Goal: Task Accomplishment & Management: Use online tool/utility

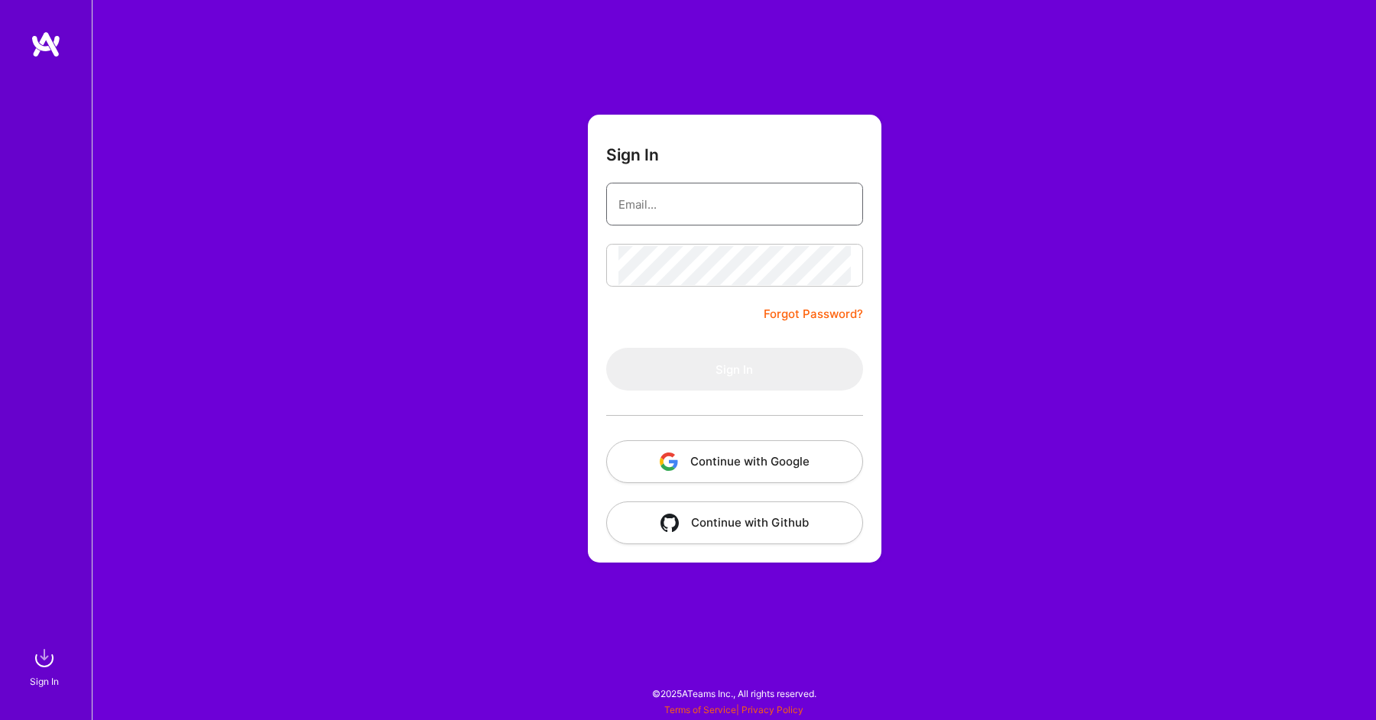
type input "[EMAIL_ADDRESS][DOMAIN_NAME]"
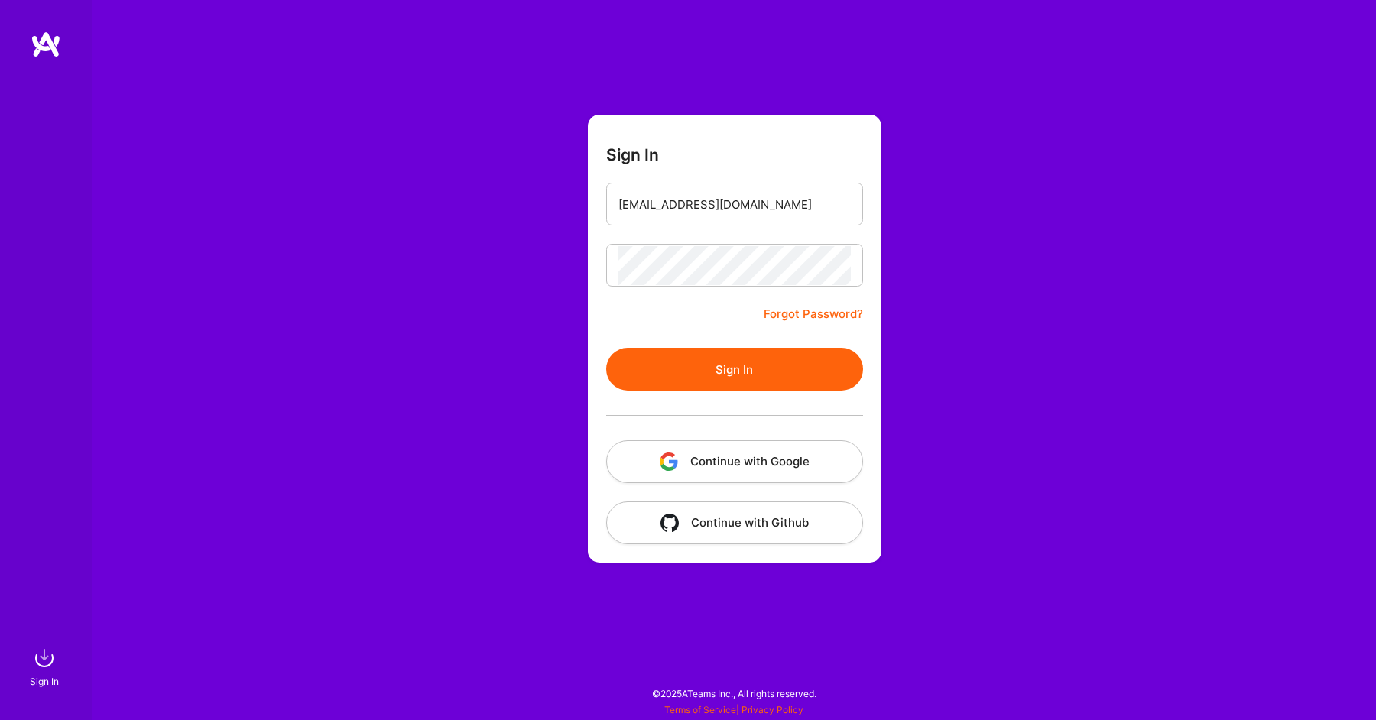
click at [709, 328] on form "Sign In [EMAIL_ADDRESS][DOMAIN_NAME] Forgot Password? Sign In Continue with Goo…" at bounding box center [735, 339] width 294 height 448
click at [700, 359] on button "Sign In" at bounding box center [734, 369] width 257 height 43
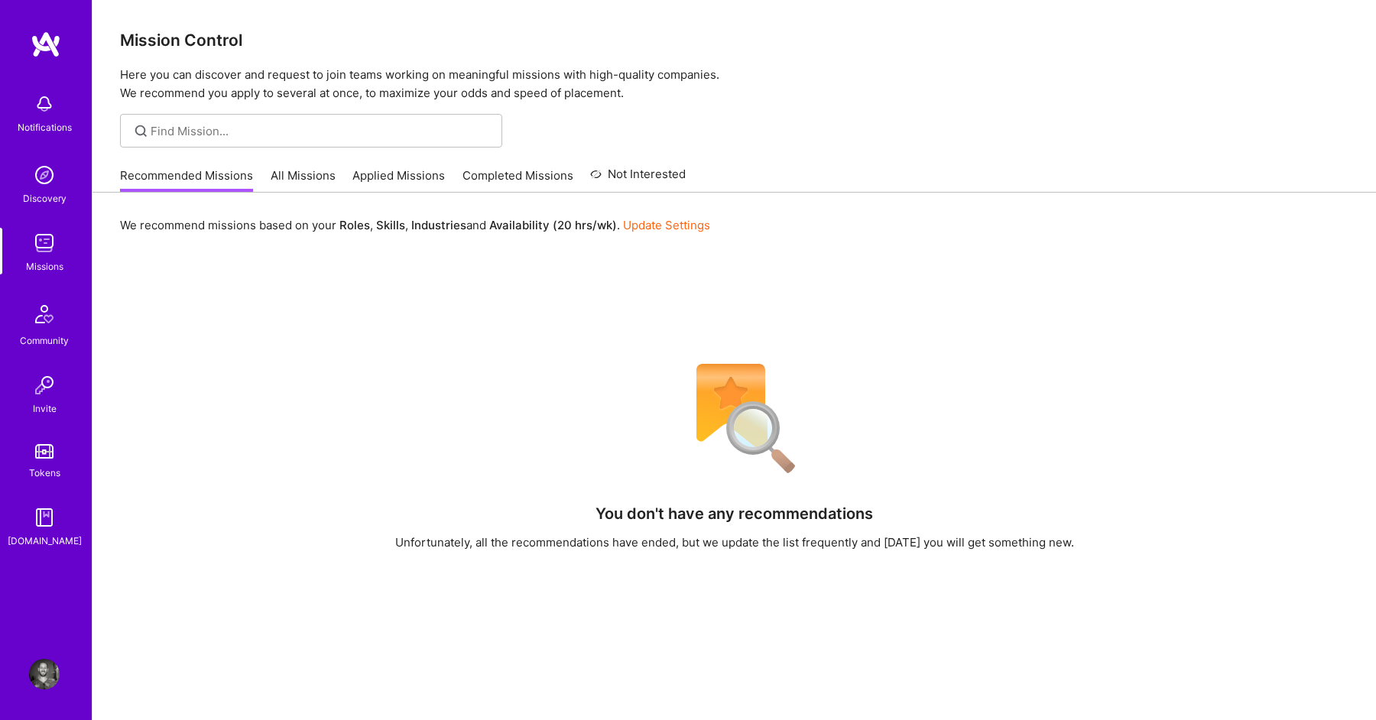
click at [307, 174] on link "All Missions" at bounding box center [303, 179] width 65 height 25
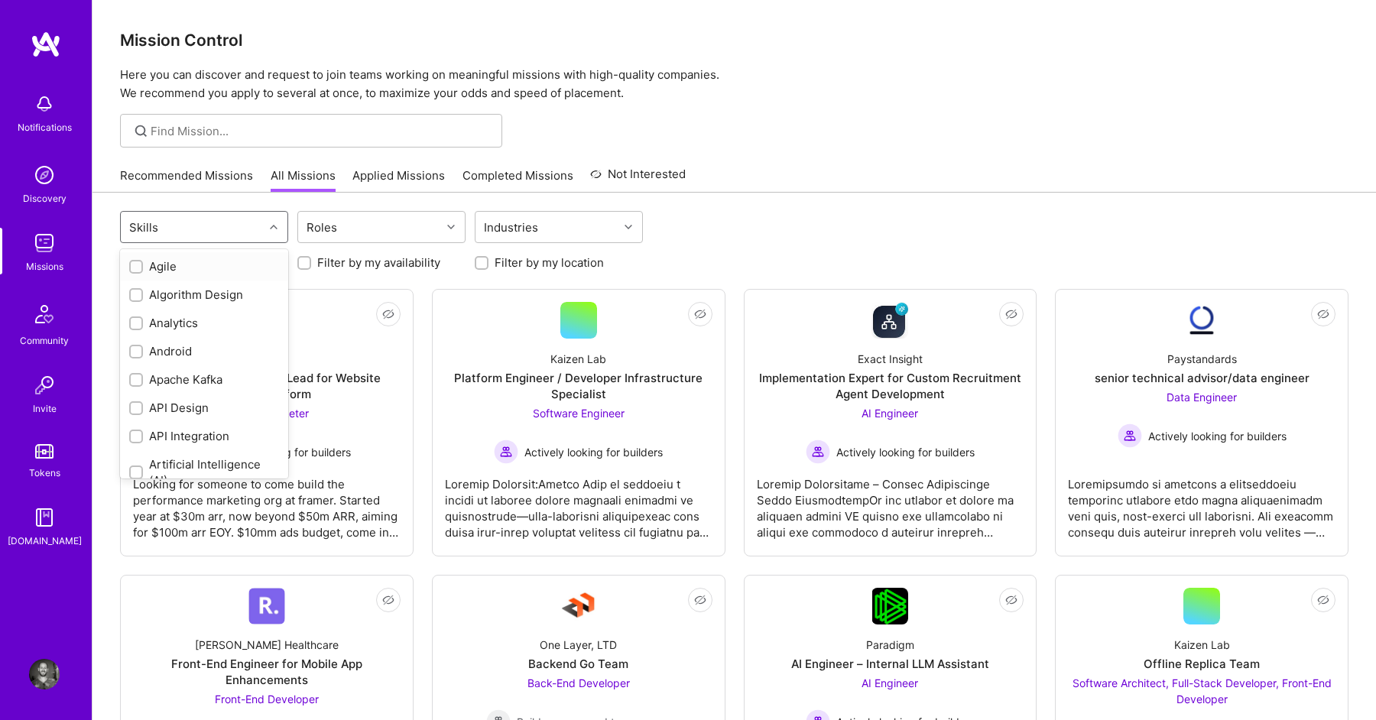
click at [255, 229] on div "Skills" at bounding box center [192, 227] width 143 height 31
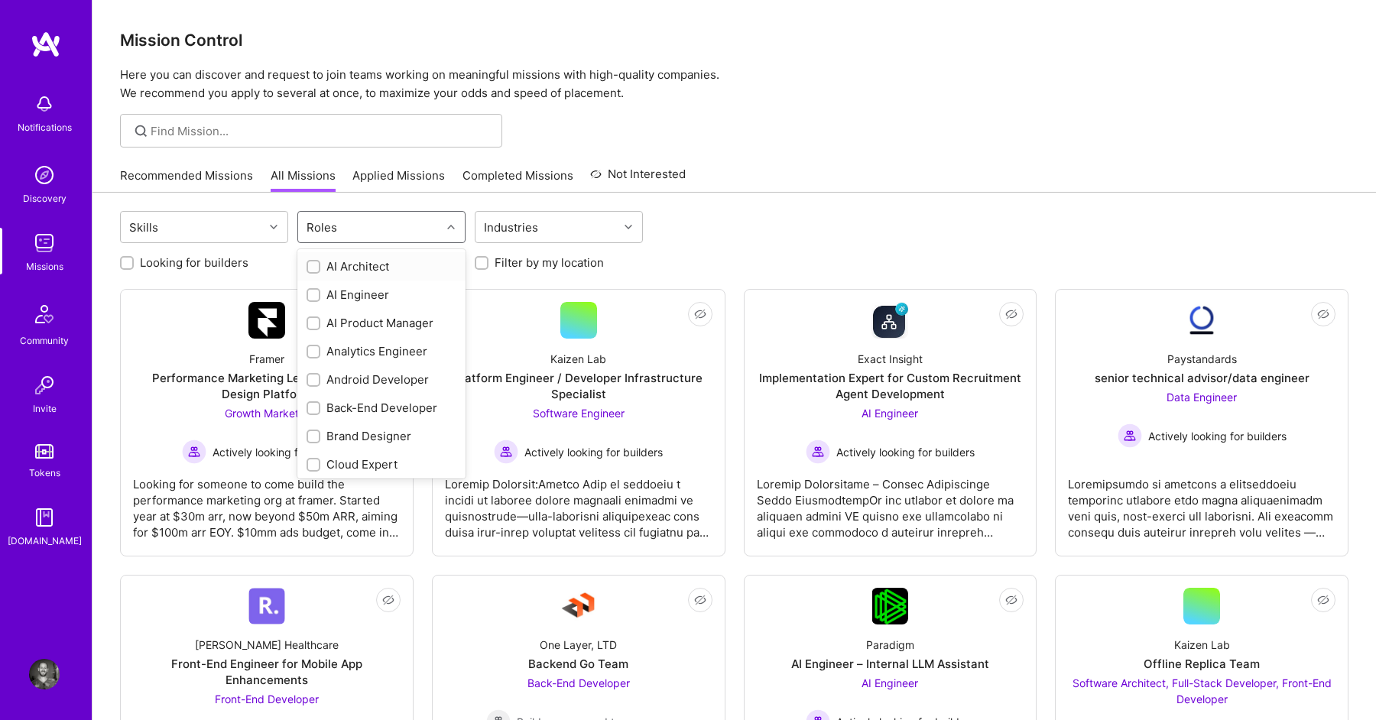
click at [350, 218] on div "Roles" at bounding box center [369, 227] width 143 height 31
type input "data"
click at [316, 320] on input "checkbox" at bounding box center [315, 324] width 11 height 11
checkbox input "true"
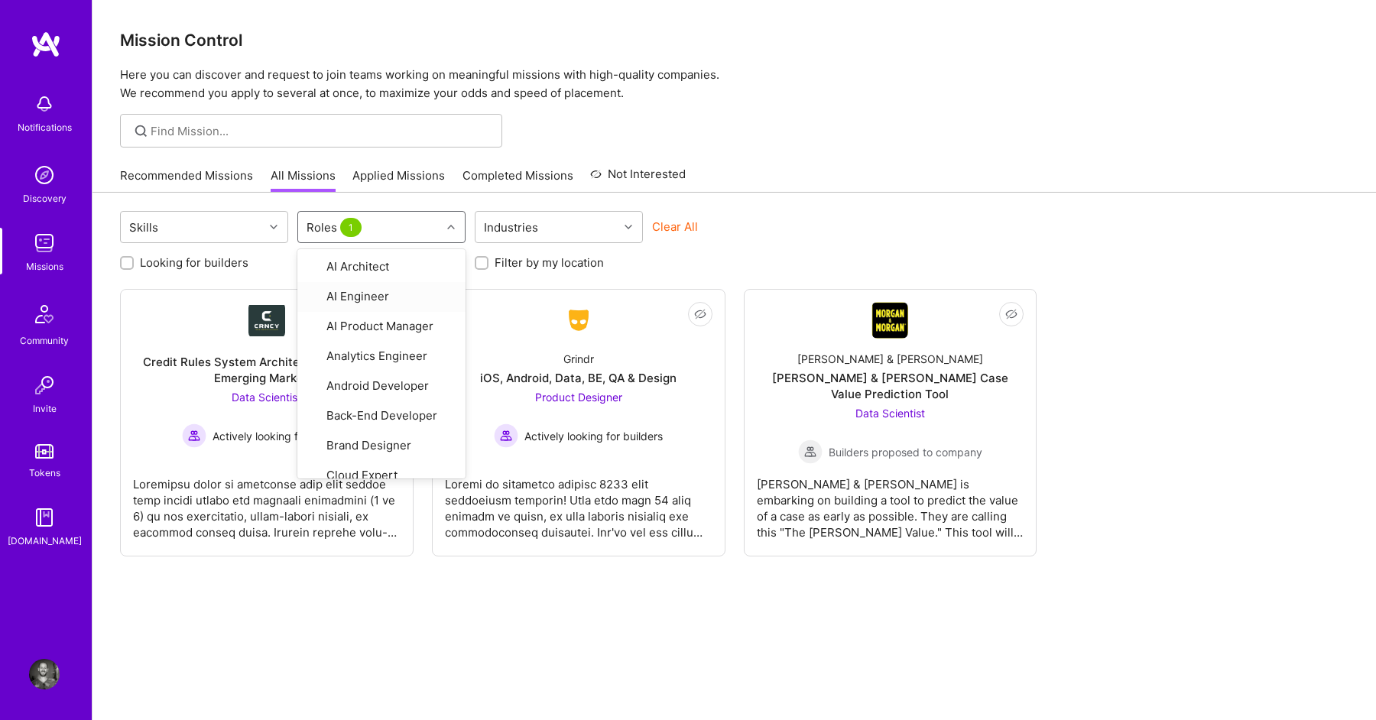
click at [757, 230] on div "Clear All" at bounding box center [736, 233] width 168 height 28
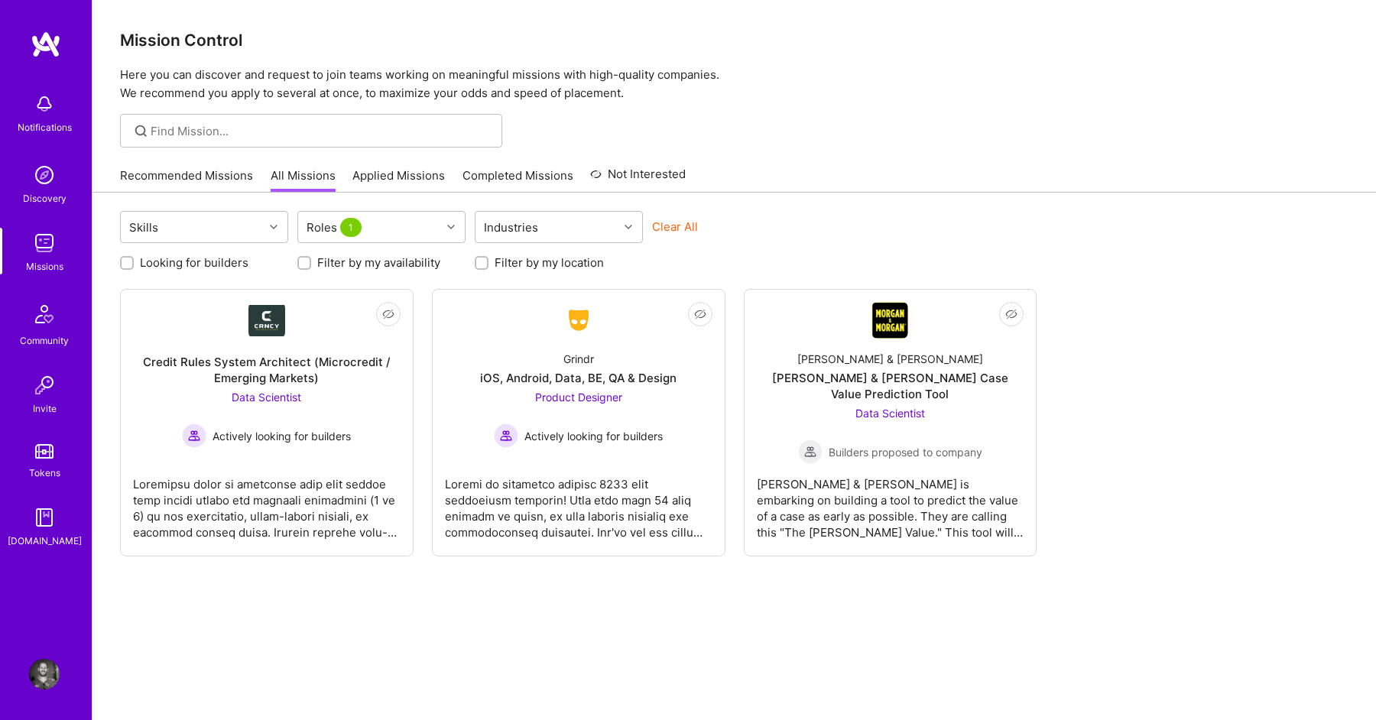
click at [51, 410] on div "Invite" at bounding box center [45, 409] width 24 height 16
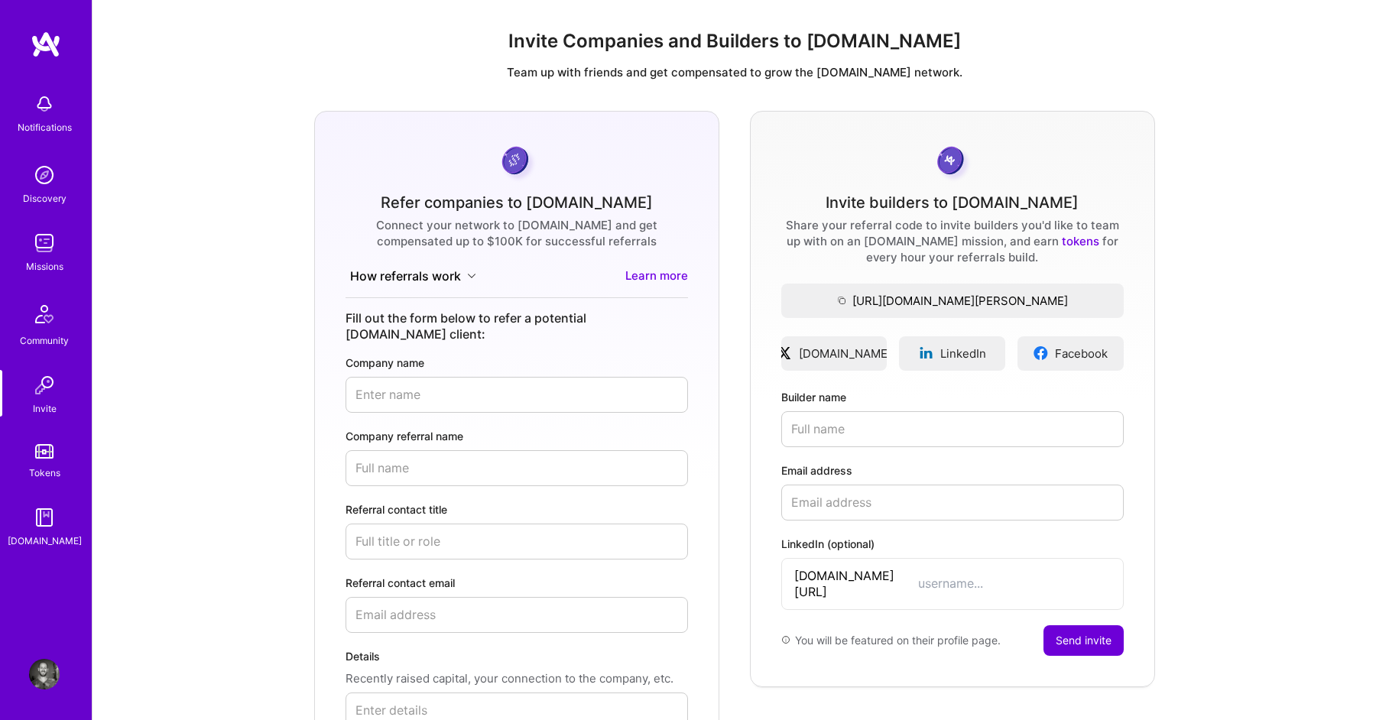
click at [43, 411] on div "Invite" at bounding box center [45, 409] width 24 height 16
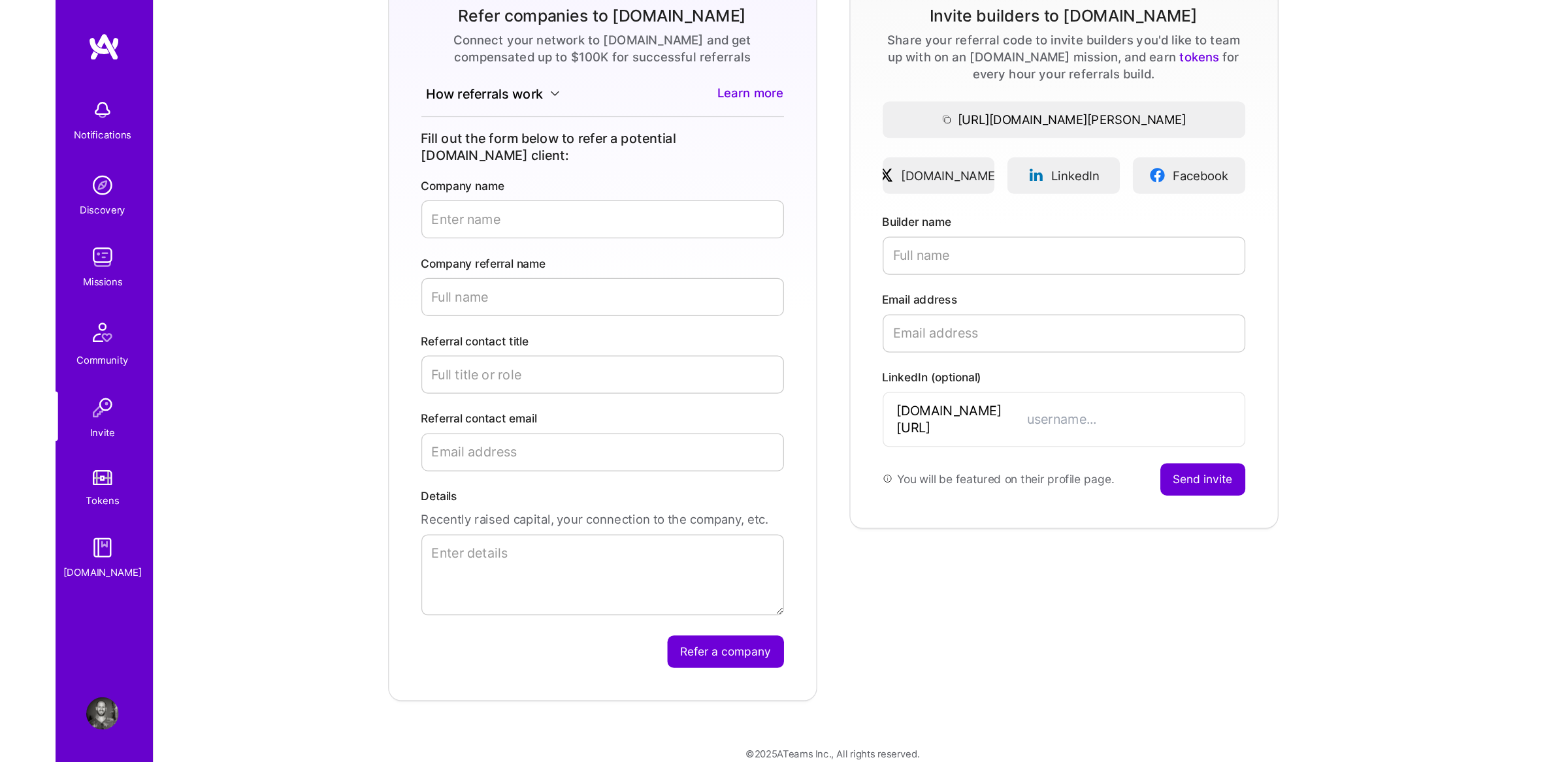
scroll to position [17, 0]
